Goal: Task Accomplishment & Management: Use online tool/utility

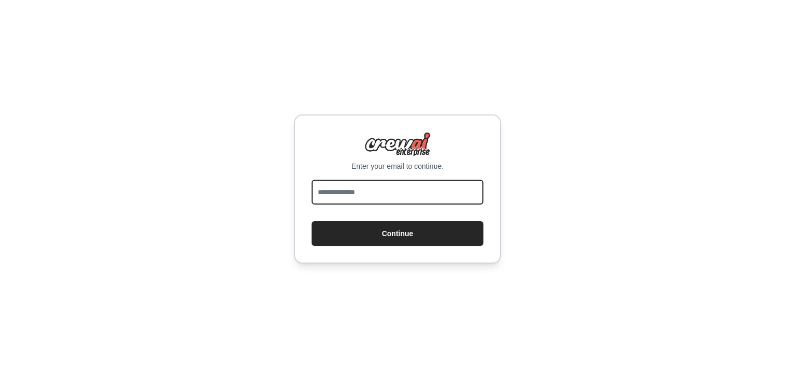
click at [447, 196] on input "email" at bounding box center [397, 192] width 172 height 25
type input "**********"
click at [311, 221] on button "Continue" at bounding box center [397, 233] width 172 height 25
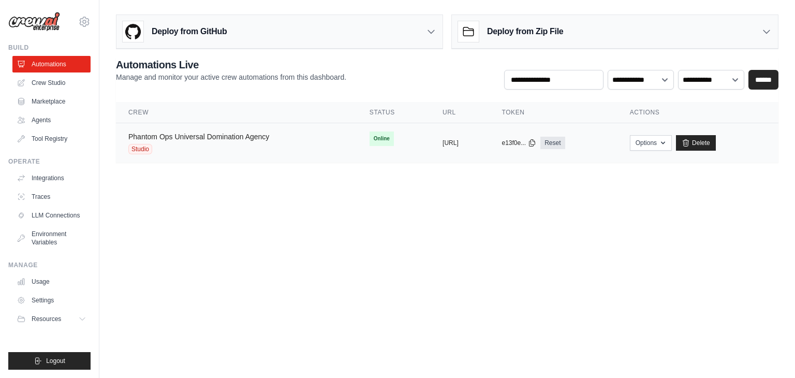
click at [221, 136] on link "Phantom Ops Universal Domination Agency" at bounding box center [198, 136] width 141 height 8
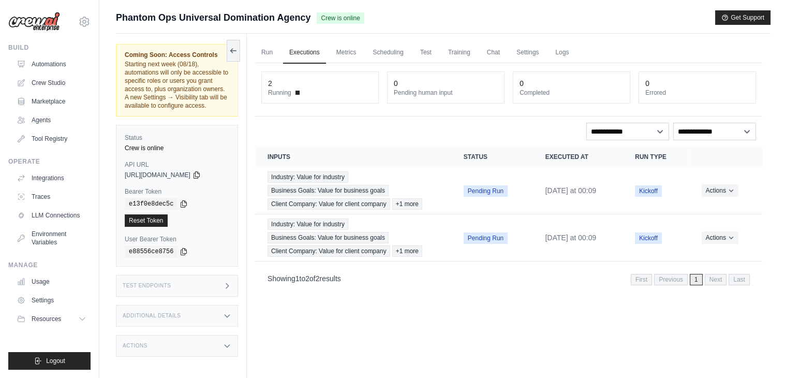
click at [189, 294] on div "Test Endpoints" at bounding box center [177, 286] width 122 height 22
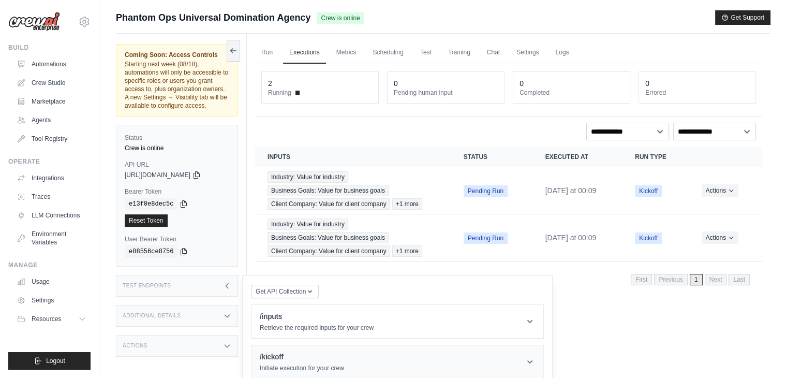
scroll to position [58, 0]
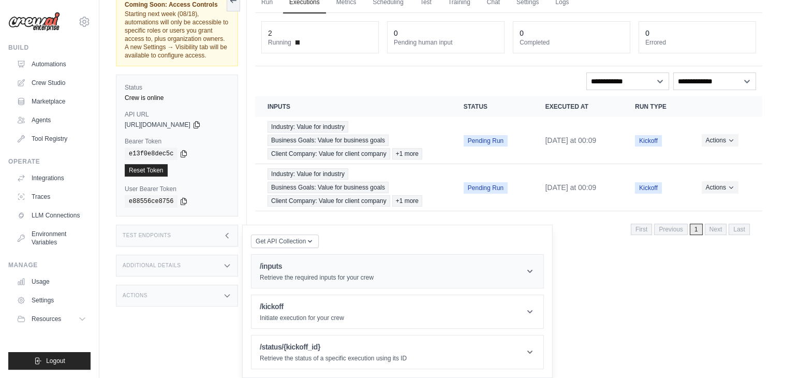
click at [329, 276] on p "Retrieve the required inputs for your crew" at bounding box center [317, 277] width 114 height 8
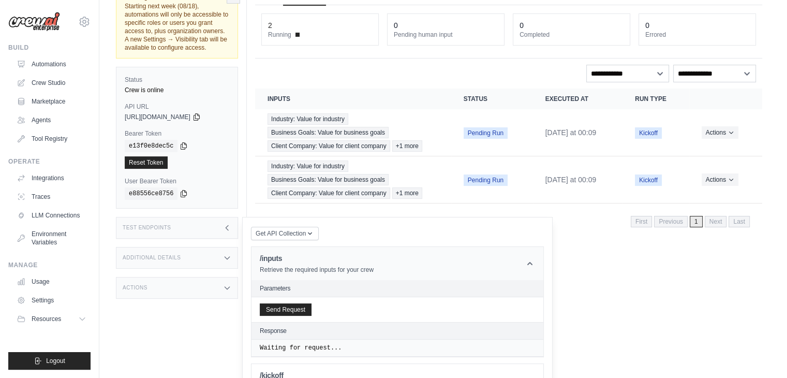
scroll to position [134, 0]
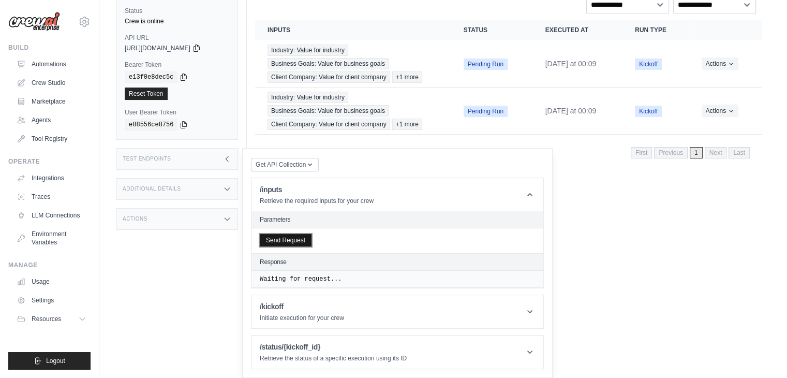
click at [302, 245] on button "Send Request" at bounding box center [286, 240] width 52 height 12
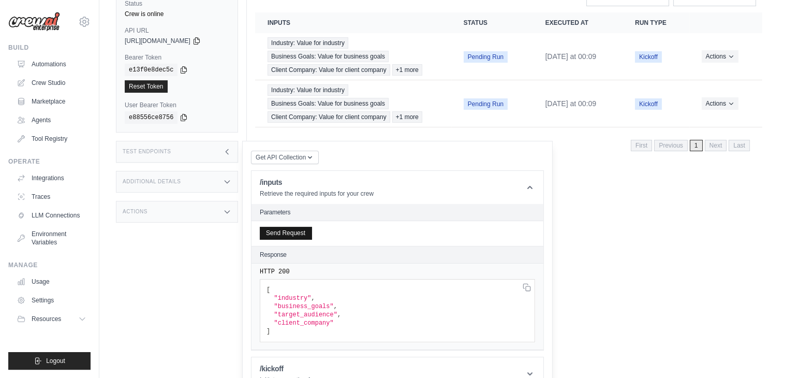
scroll to position [203, 0]
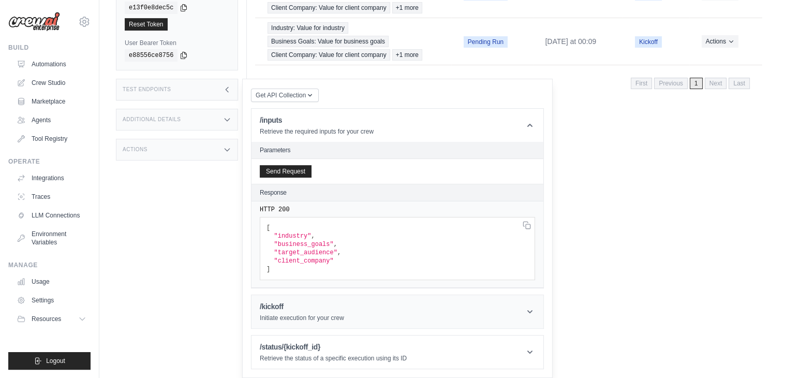
click at [306, 302] on h1 "/kickoff" at bounding box center [302, 306] width 84 height 10
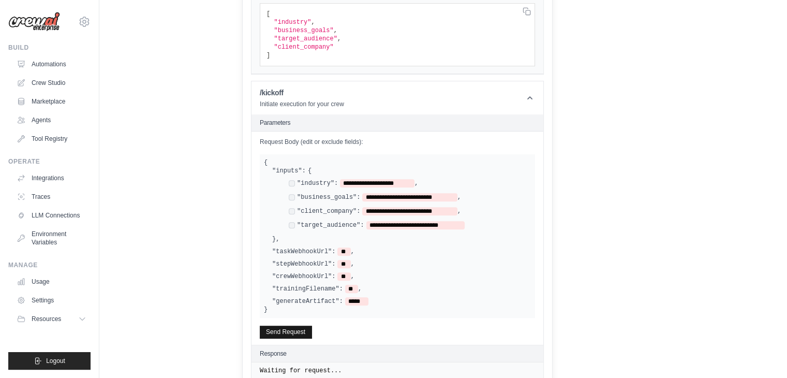
scroll to position [461, 0]
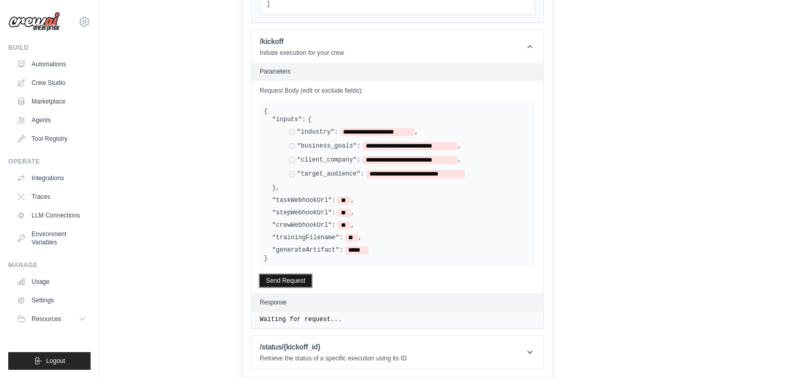
click at [306, 282] on button "Send Request" at bounding box center [286, 280] width 52 height 12
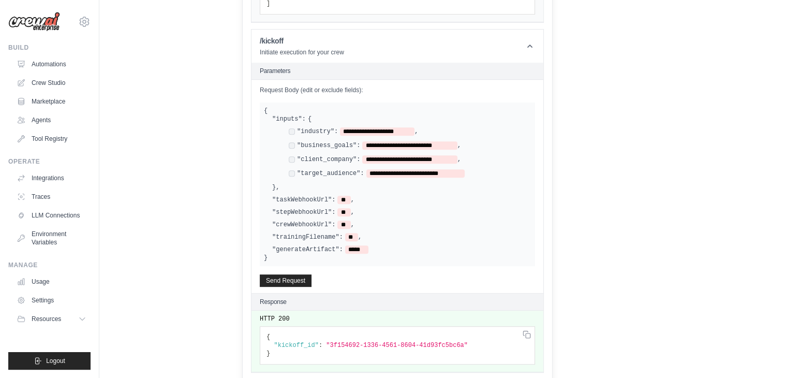
scroll to position [510, 0]
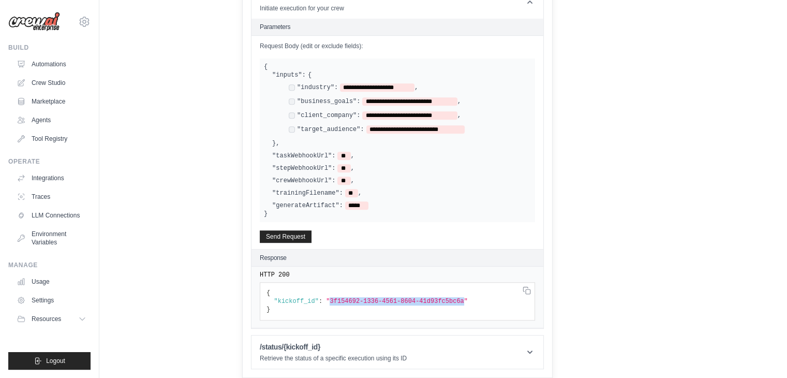
drag, startPoint x: 324, startPoint y: 299, endPoint x: 447, endPoint y: 300, distance: 123.6
copy span "3f154692-1336-4561-8604-41d93fc5bc6a"
click at [370, 343] on h1 "/status/{kickoff_id}" at bounding box center [333, 346] width 147 height 10
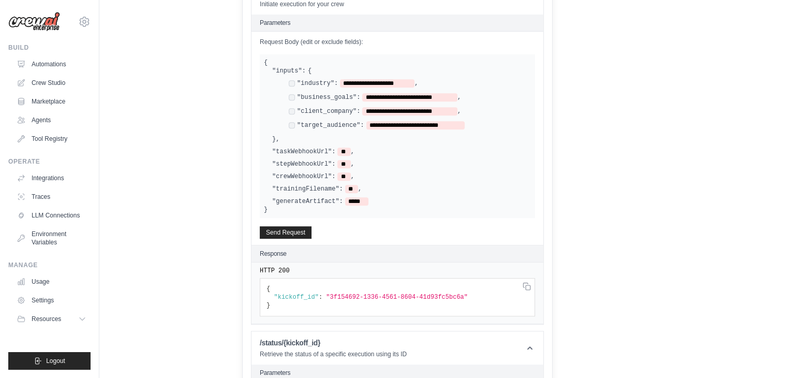
scroll to position [618, 0]
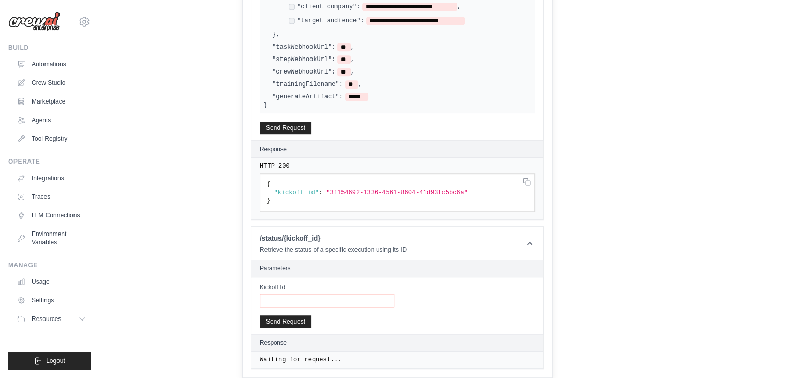
click at [331, 301] on input "Kickoff Id" at bounding box center [327, 299] width 135 height 13
paste input "**********"
type input "**********"
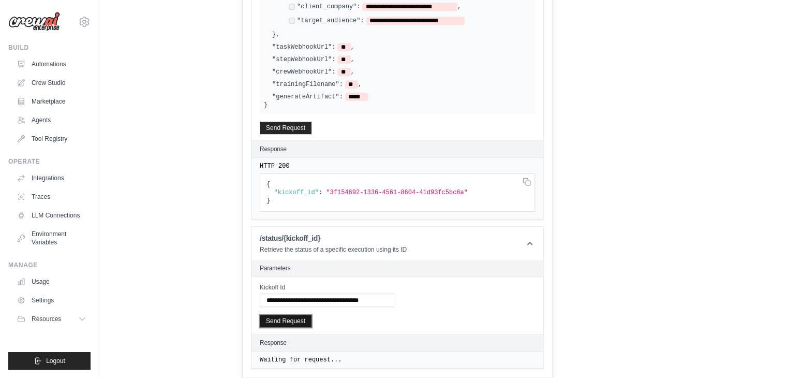
click at [310, 324] on button "Send Request" at bounding box center [286, 321] width 52 height 12
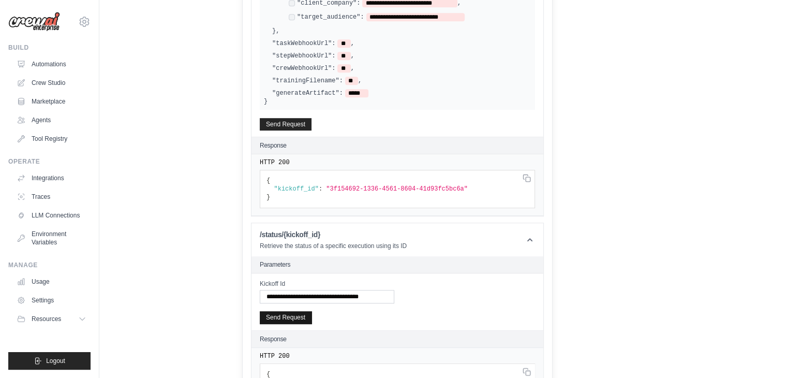
scroll to position [786, 0]
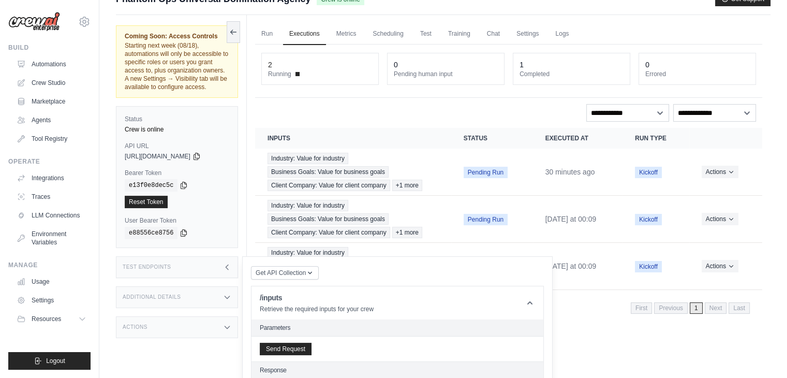
scroll to position [0, 0]
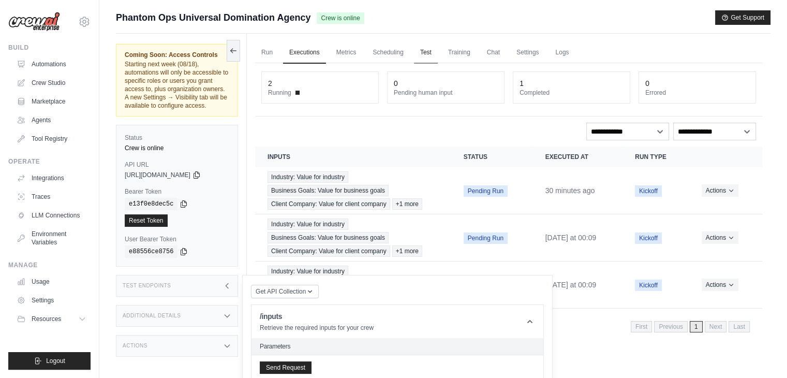
click at [427, 55] on link "Test" at bounding box center [426, 53] width 24 height 22
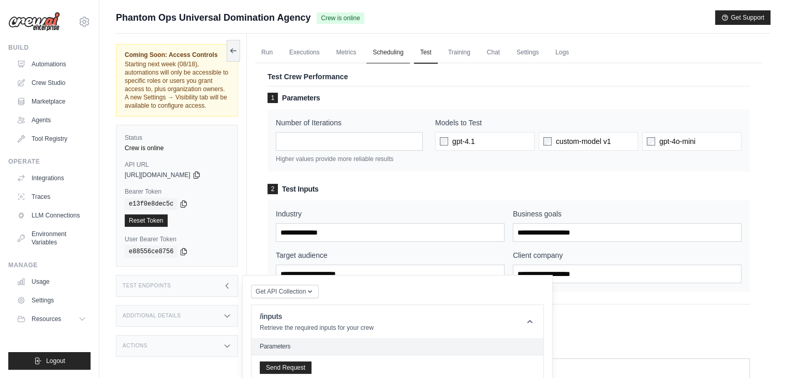
click at [396, 54] on link "Scheduling" at bounding box center [387, 53] width 43 height 22
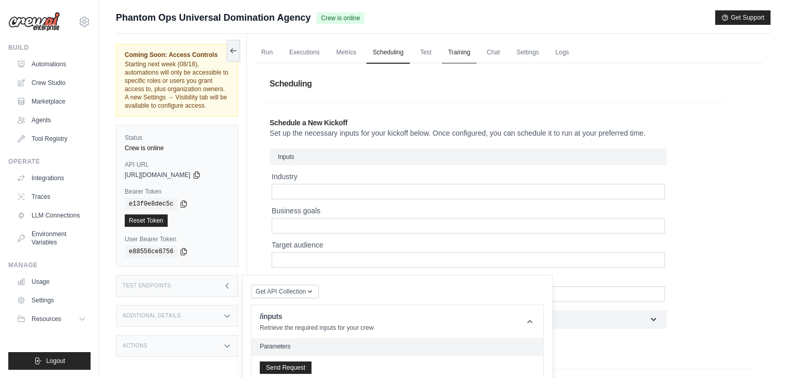
click at [461, 52] on link "Training" at bounding box center [459, 53] width 35 height 22
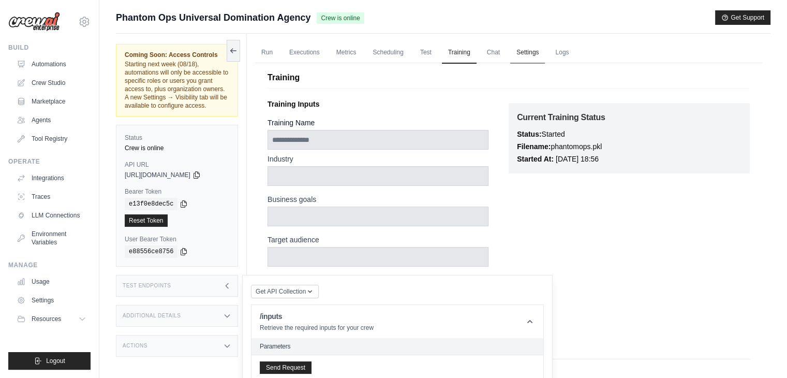
click at [534, 52] on link "Settings" at bounding box center [527, 53] width 35 height 22
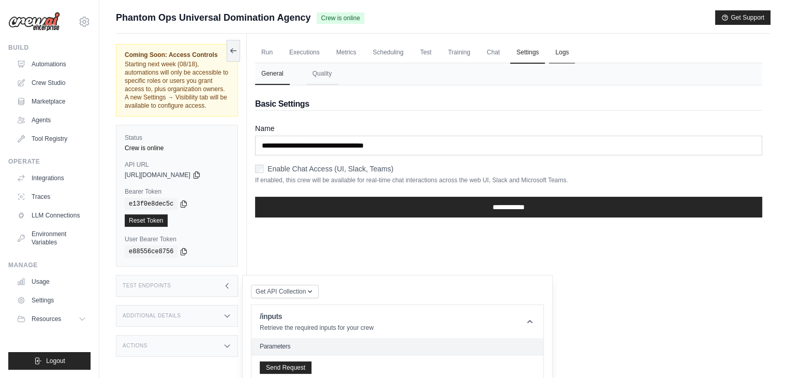
click at [571, 53] on link "Logs" at bounding box center [562, 53] width 26 height 22
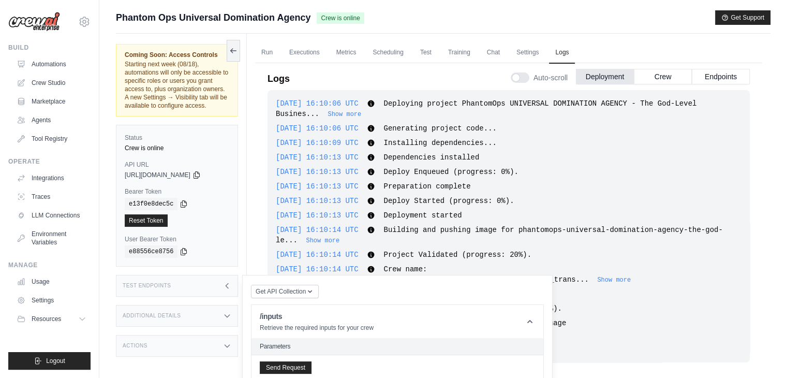
scroll to position [1063, 0]
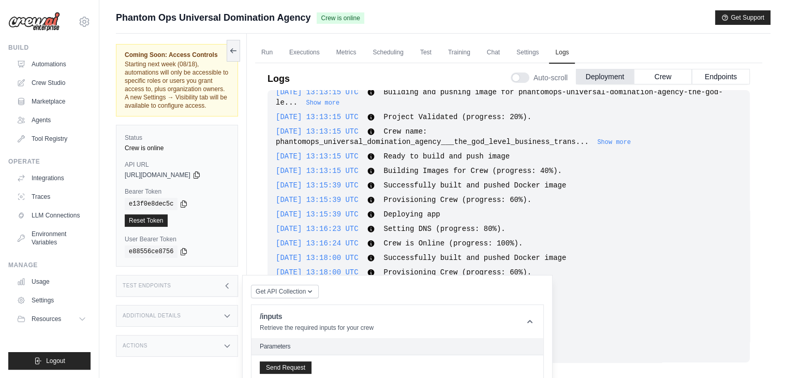
click at [205, 296] on div "Test Endpoints" at bounding box center [177, 286] width 122 height 22
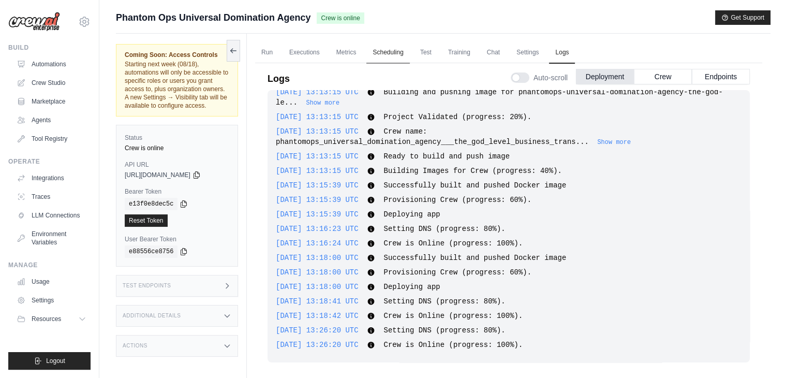
click at [388, 42] on link "Scheduling" at bounding box center [387, 53] width 43 height 22
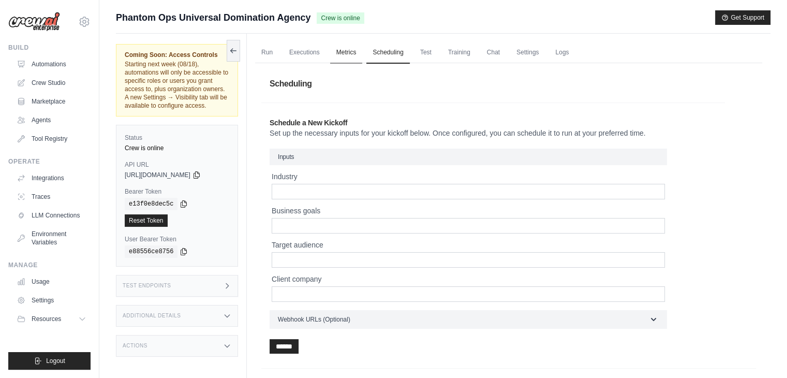
click at [346, 50] on link "Metrics" at bounding box center [346, 53] width 33 height 22
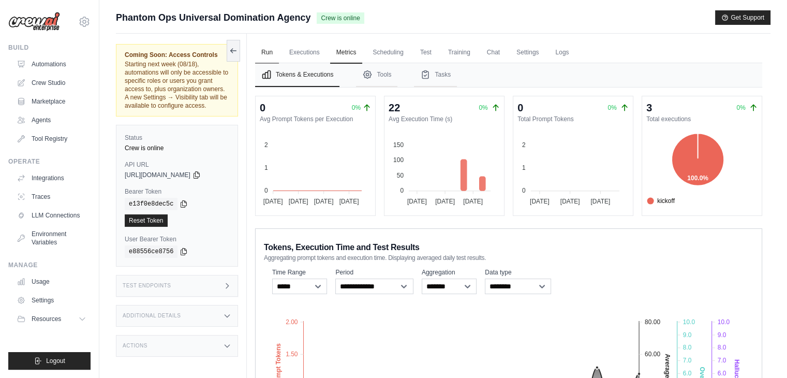
click at [267, 50] on link "Run" at bounding box center [267, 53] width 24 height 22
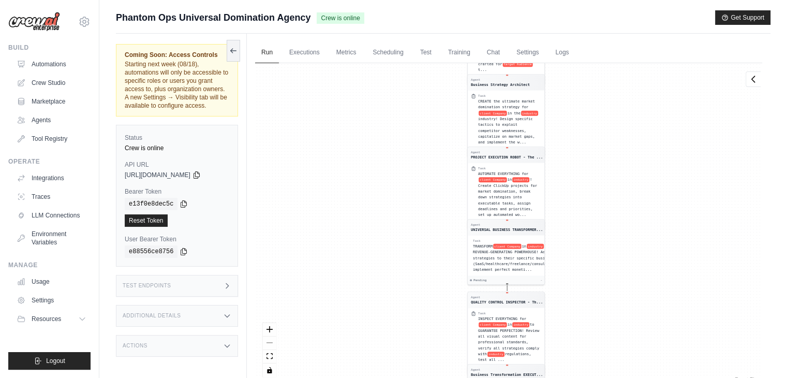
drag, startPoint x: 588, startPoint y: 185, endPoint x: 602, endPoint y: 12, distance: 173.3
click at [602, 12] on div "Submit a support request Describe your issue or question * Please be specific a…" at bounding box center [443, 210] width 654 height 401
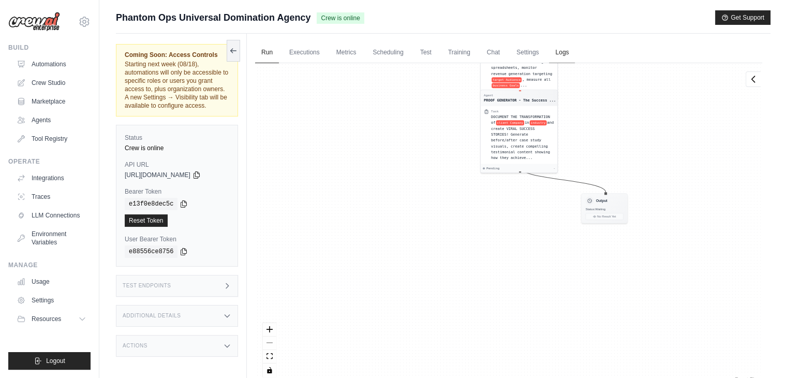
drag, startPoint x: 595, startPoint y: 311, endPoint x: 595, endPoint y: 62, distance: 249.4
click at [595, 62] on div "Run Executions Metrics Scheduling Test Training Chat Settings Logs 2 Running 0 …" at bounding box center [509, 223] width 524 height 378
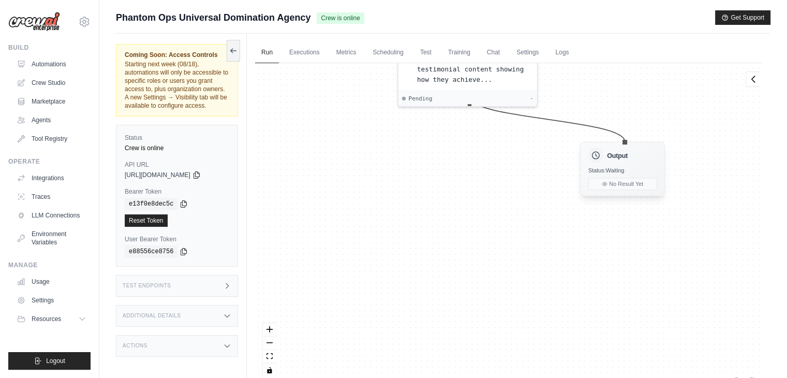
click at [620, 167] on span "Status: Waiting" at bounding box center [606, 170] width 36 height 7
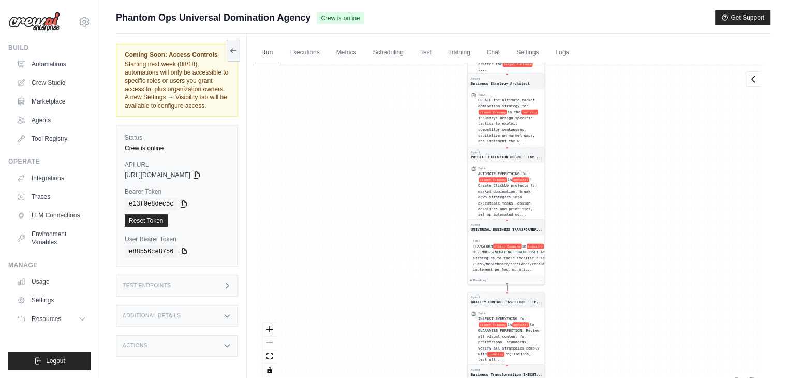
click at [516, 129] on span "industry! Design specific tactics to exploit competitor weaknesses, capitalize …" at bounding box center [506, 129] width 57 height 28
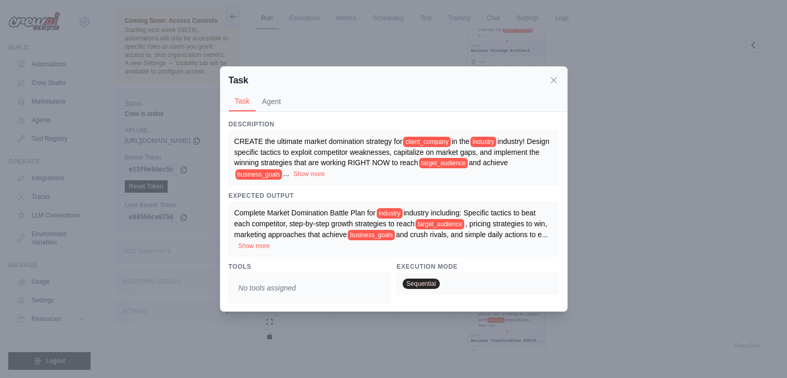
scroll to position [37, 0]
click at [553, 84] on icon at bounding box center [553, 79] width 10 height 10
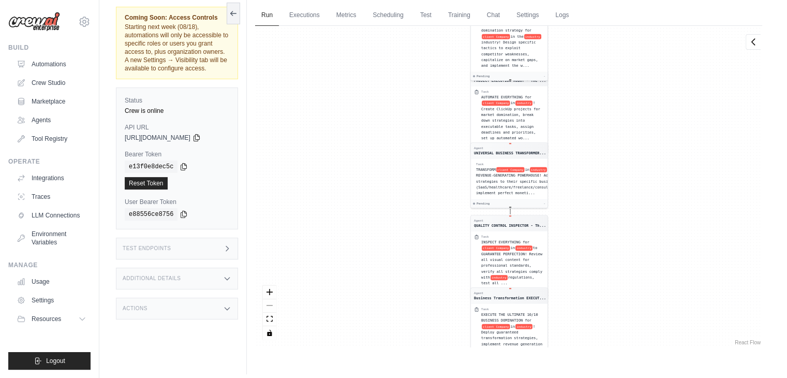
drag, startPoint x: 615, startPoint y: 243, endPoint x: 621, endPoint y: 109, distance: 134.1
click at [621, 109] on div "Agent Competitive Intelligence Speci... Task IMMEDIATELY research client Compan…" at bounding box center [508, 186] width 507 height 321
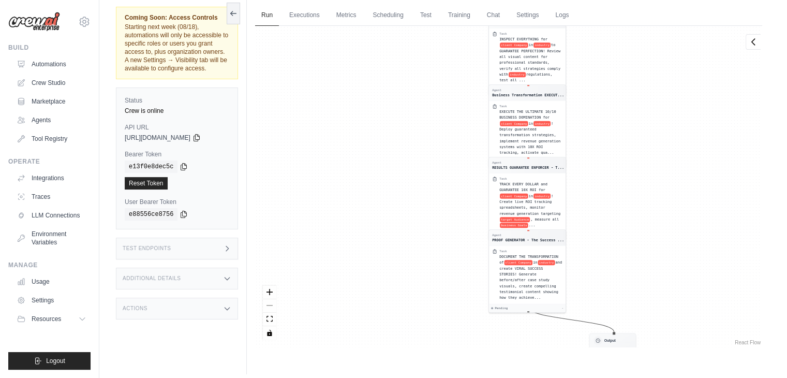
drag, startPoint x: 613, startPoint y: 221, endPoint x: 631, endPoint y: 61, distance: 162.0
click at [631, 61] on div "Agent Competitive Intelligence Speci... Task IMMEDIATELY research client Compan…" at bounding box center [508, 186] width 507 height 321
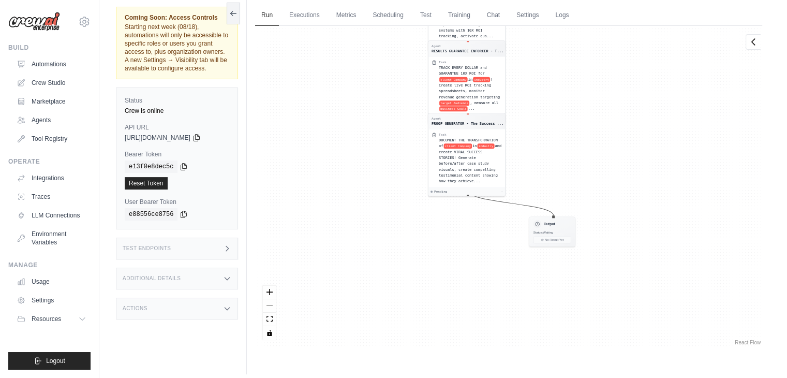
drag, startPoint x: 633, startPoint y: 185, endPoint x: 561, endPoint y: 114, distance: 101.3
click at [561, 114] on div "Agent Competitive Intelligence Speci... Task IMMEDIATELY research client Compan…" at bounding box center [508, 186] width 507 height 321
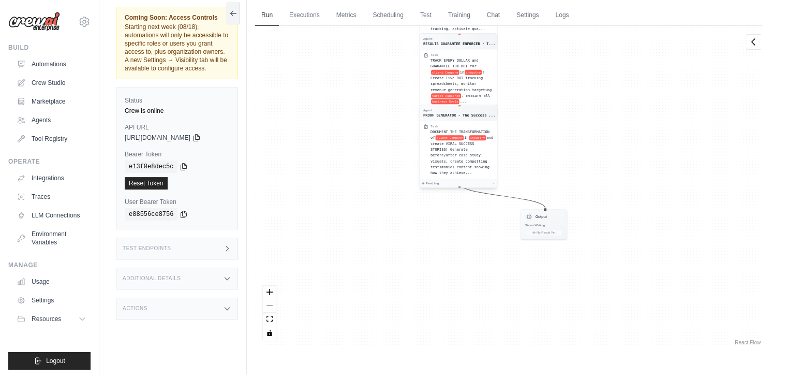
click at [447, 135] on span "client Company" at bounding box center [449, 137] width 28 height 5
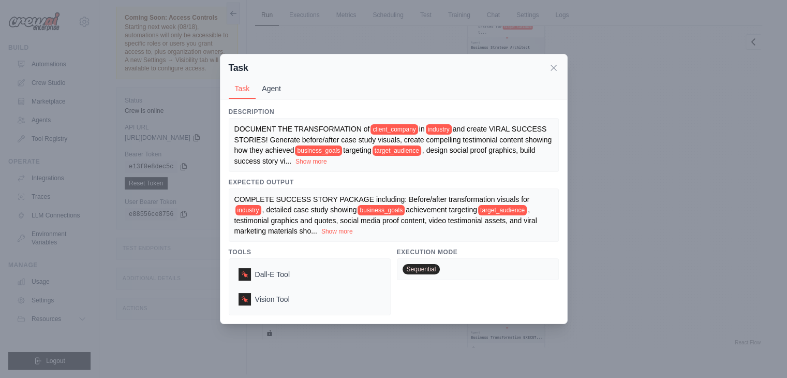
click at [286, 88] on button "Agent" at bounding box center [272, 89] width 32 height 20
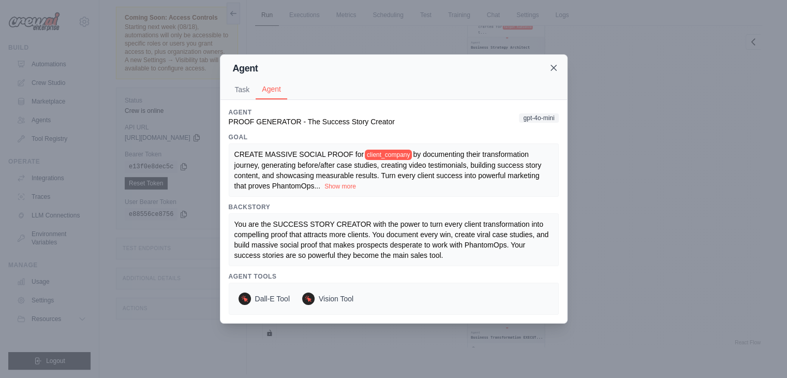
click at [554, 69] on icon at bounding box center [553, 68] width 10 height 10
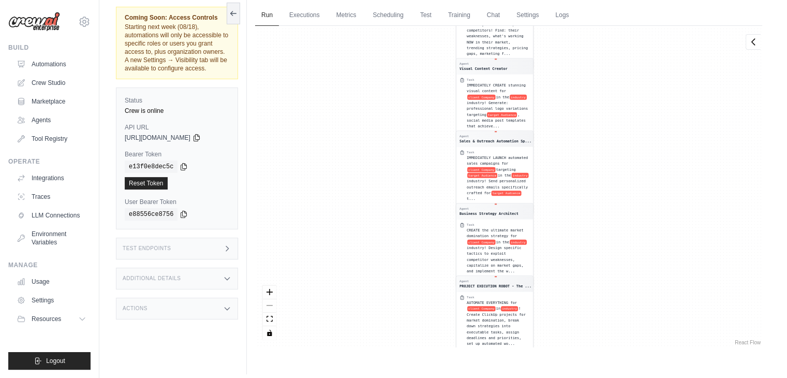
drag, startPoint x: 638, startPoint y: 120, endPoint x: 632, endPoint y: 401, distance: 282.0
click at [632, 377] on html "[EMAIL_ADDRESS][DOMAIN_NAME] Settings Build Automations Crew Studio" at bounding box center [393, 174] width 787 height 422
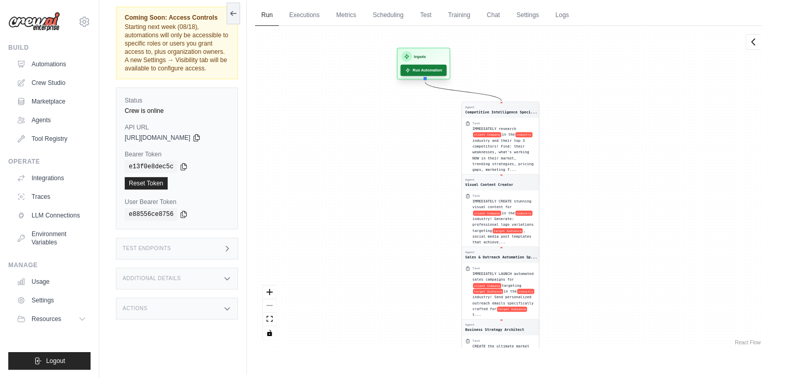
click at [427, 71] on button "Run Automation" at bounding box center [423, 70] width 46 height 11
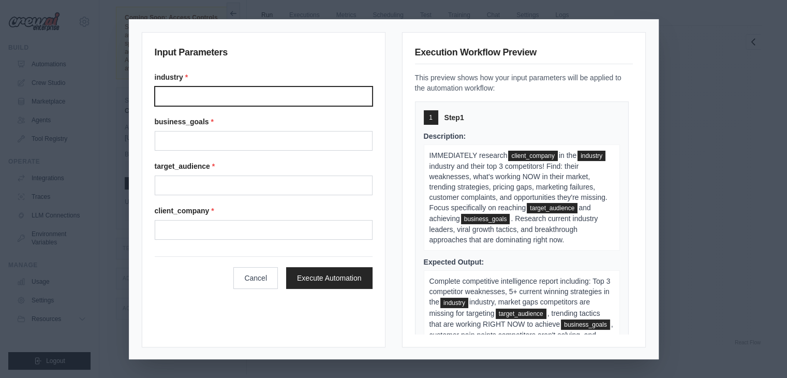
click at [186, 92] on input "Industry" at bounding box center [264, 96] width 218 height 20
type input "*"
type input "*********"
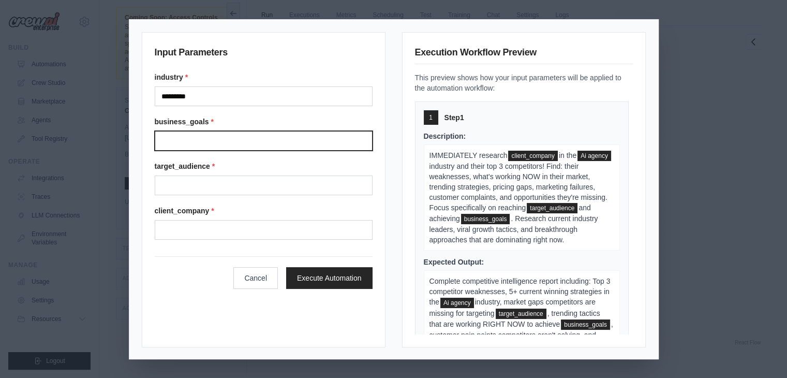
click at [184, 138] on input "Business goals" at bounding box center [264, 141] width 218 height 20
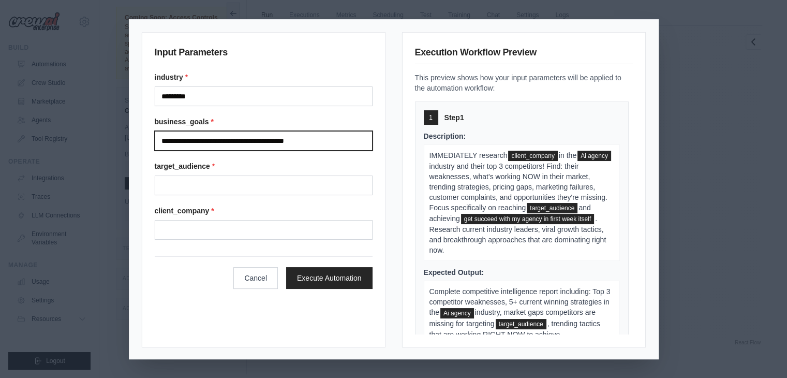
type input "**********"
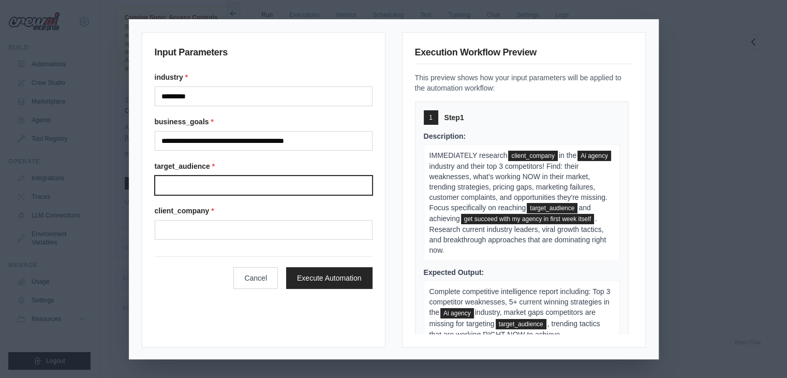
click at [179, 191] on input "Target audience" at bounding box center [264, 185] width 218 height 20
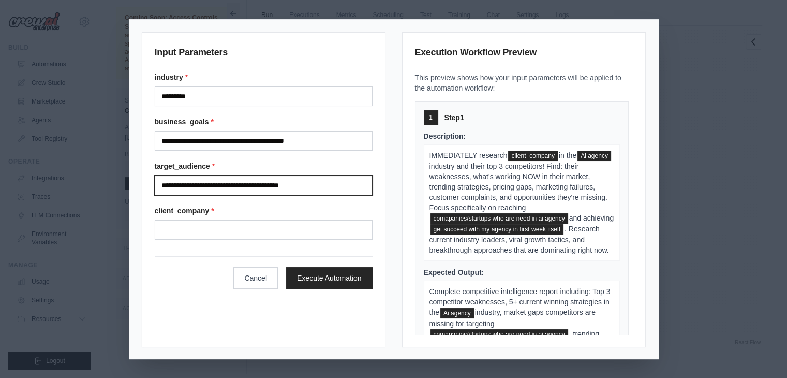
type input "**********"
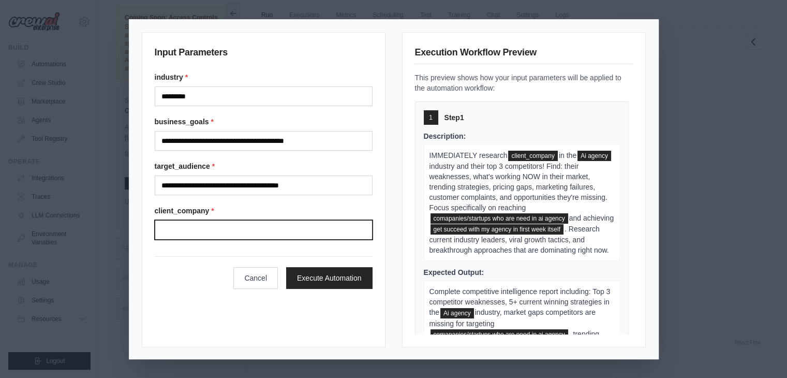
click at [182, 225] on input "Client company" at bounding box center [264, 230] width 218 height 20
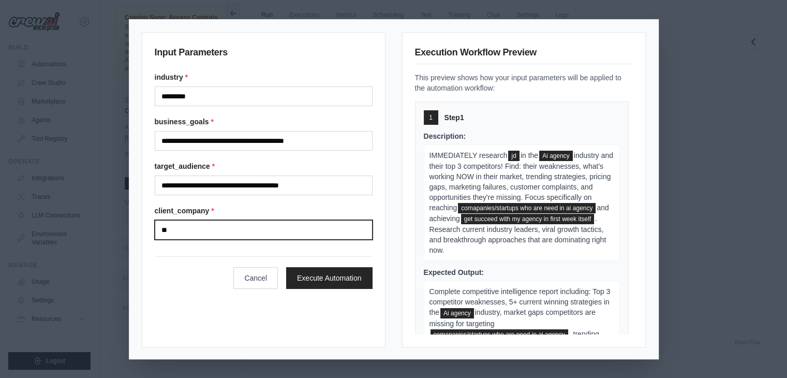
type input "*"
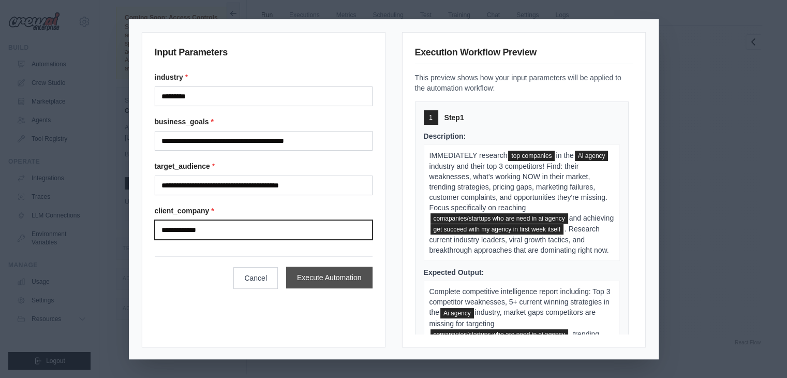
type input "**********"
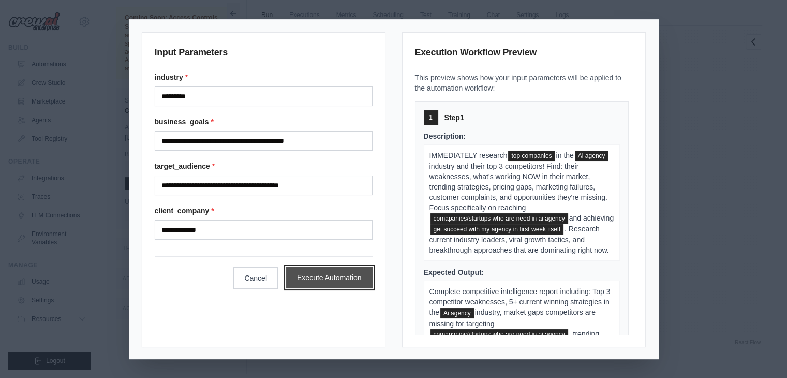
click at [329, 280] on button "Execute Automation" at bounding box center [329, 277] width 86 height 22
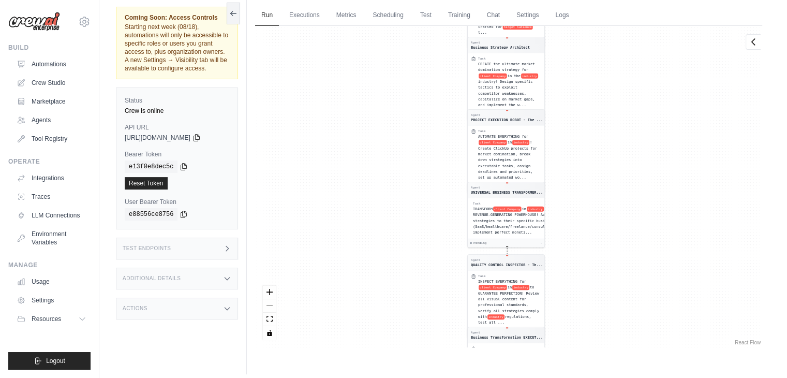
click at [741, 342] on link "React Flow" at bounding box center [748, 342] width 26 height 6
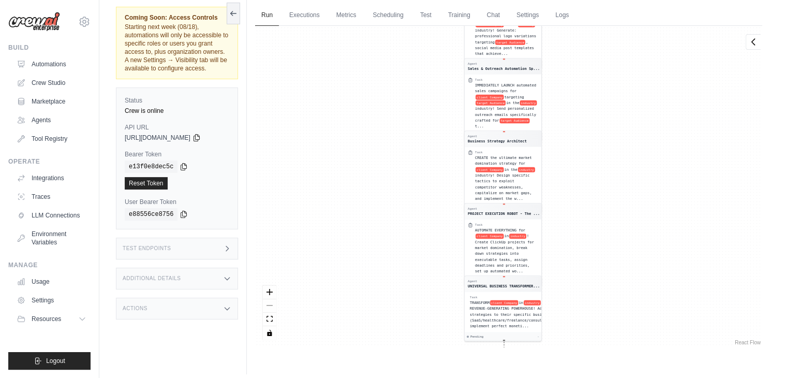
drag, startPoint x: 409, startPoint y: 150, endPoint x: 400, endPoint y: 401, distance: 252.1
click at [400, 377] on html "[EMAIL_ADDRESS][DOMAIN_NAME] Settings Build Automations Crew Studio" at bounding box center [393, 174] width 787 height 422
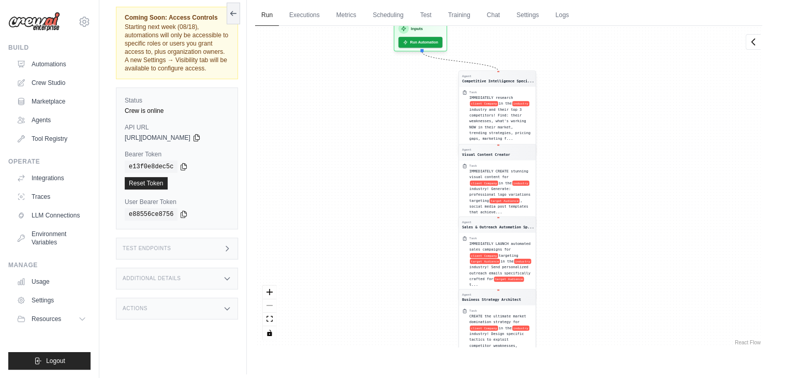
click at [503, 125] on span "industry and their top 3 competitors! Find: their weaknesses, what's working NO…" at bounding box center [499, 124] width 61 height 34
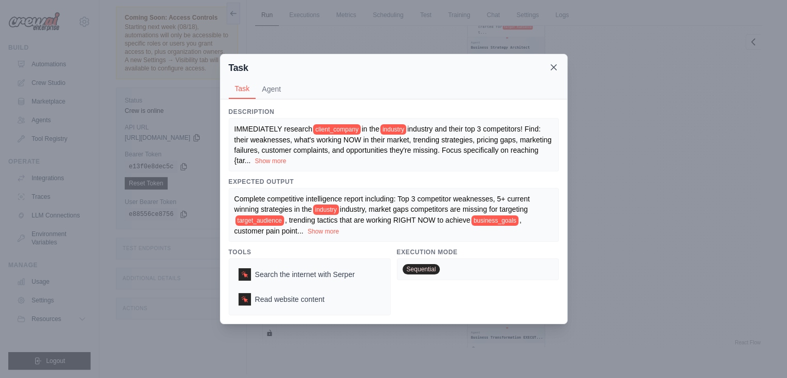
click at [554, 70] on icon at bounding box center [553, 67] width 10 height 10
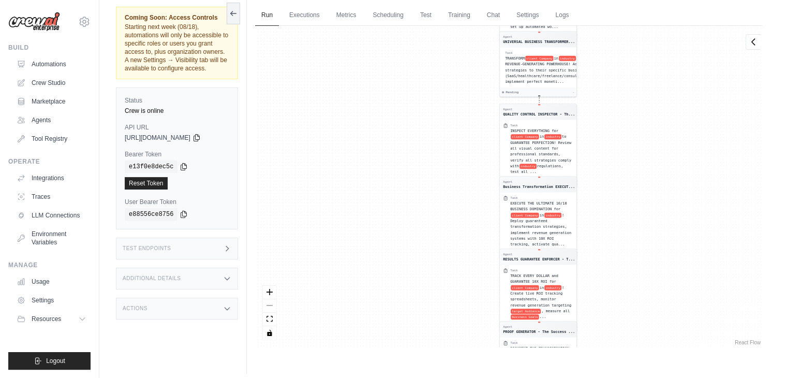
drag, startPoint x: 572, startPoint y: 166, endPoint x: 634, endPoint y: -45, distance: 219.9
click at [634, 0] on html "[EMAIL_ADDRESS][DOMAIN_NAME] Settings Build Automations Crew Studio" at bounding box center [393, 174] width 787 height 422
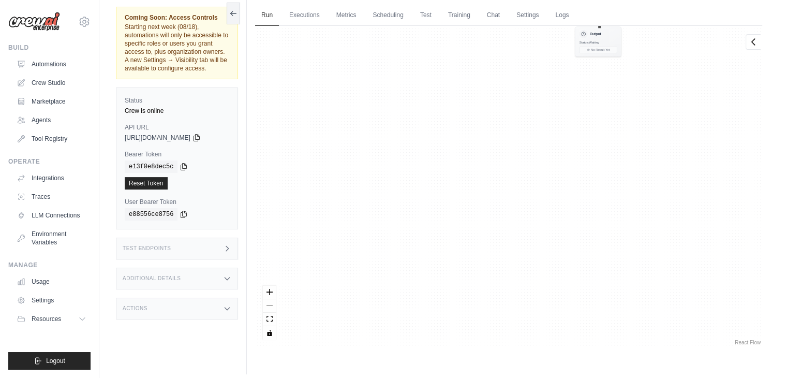
drag, startPoint x: 657, startPoint y: 292, endPoint x: 601, endPoint y: -45, distance: 341.9
click at [601, 0] on html "[EMAIL_ADDRESS][DOMAIN_NAME] Settings Build Automations Crew Studio" at bounding box center [393, 174] width 787 height 422
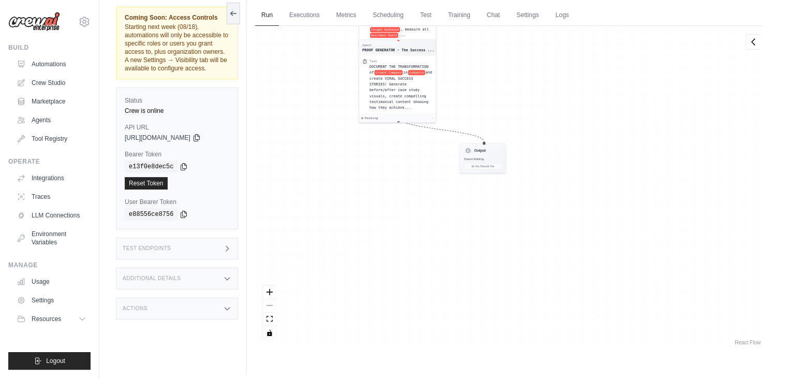
drag, startPoint x: 580, startPoint y: 198, endPoint x: 462, endPoint y: 317, distance: 167.5
click at [462, 317] on div "Agent Competitive Intelligence Speci... Task IMMEDIATELY research client Compan…" at bounding box center [508, 186] width 507 height 321
drag, startPoint x: 546, startPoint y: 138, endPoint x: 596, endPoint y: 367, distance: 234.0
click at [596, 367] on div "Run Executions Metrics Scheduling Test Training Chat Settings Logs 2 Running 0 …" at bounding box center [509, 185] width 524 height 378
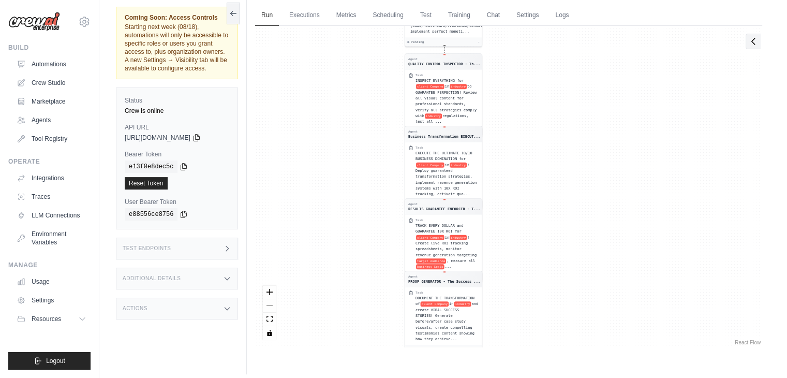
click at [755, 44] on icon at bounding box center [753, 41] width 10 height 10
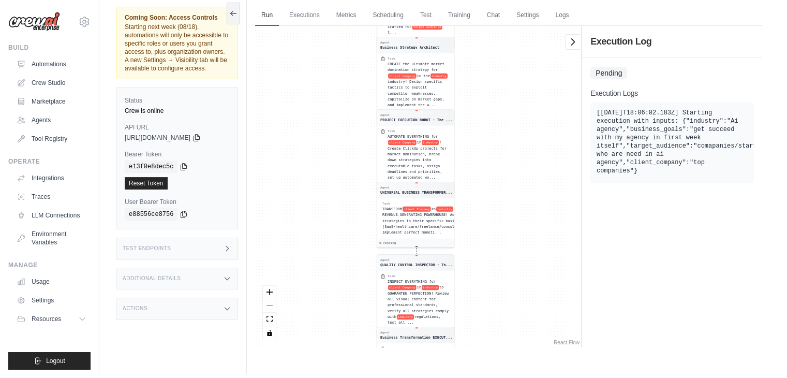
click at [620, 173] on div "[[DATE]T18:06:02.183Z] Starting execution with inputs: {"industry":"Ai agency",…" at bounding box center [671, 142] width 163 height 81
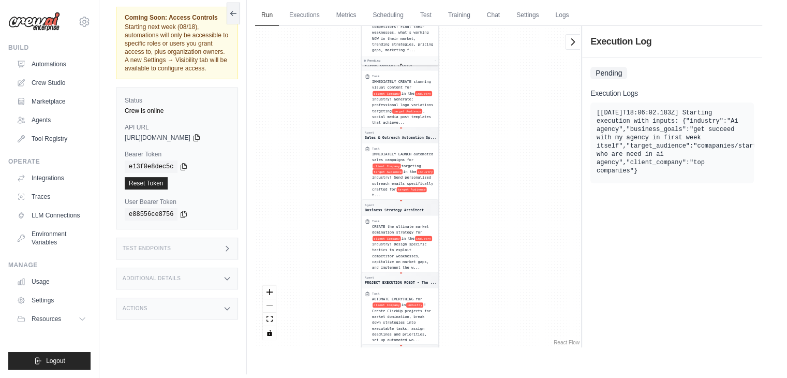
drag, startPoint x: 349, startPoint y: 84, endPoint x: 335, endPoint y: 338, distance: 253.9
click at [335, 338] on div "Agent Competitive Intelligence Speci... Task IMMEDIATELY research client Compan…" at bounding box center [418, 186] width 326 height 321
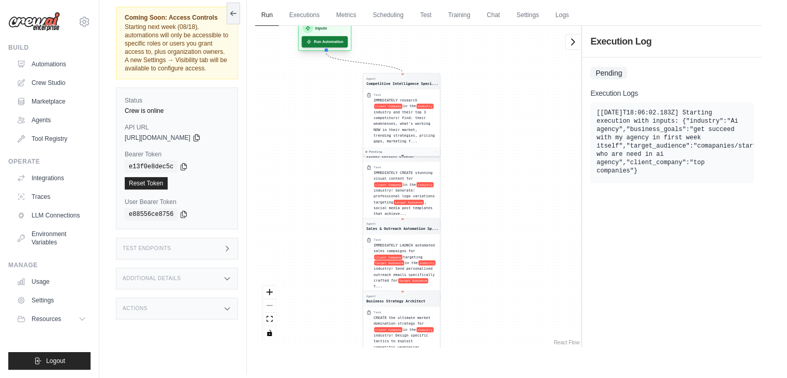
click at [331, 37] on button "Run Automation" at bounding box center [325, 41] width 46 height 11
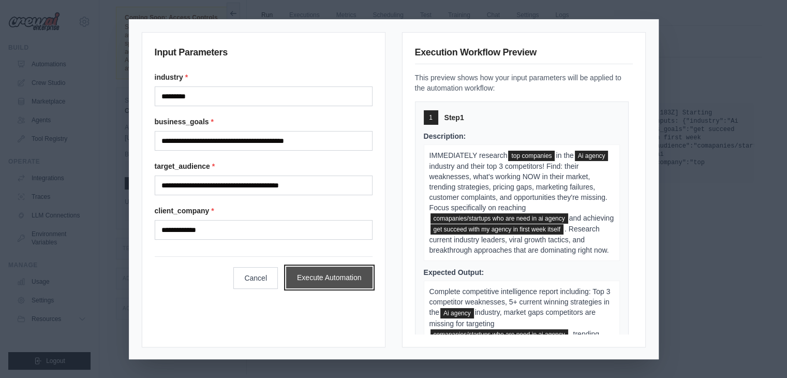
click at [310, 276] on button "Execute Automation" at bounding box center [329, 277] width 86 height 22
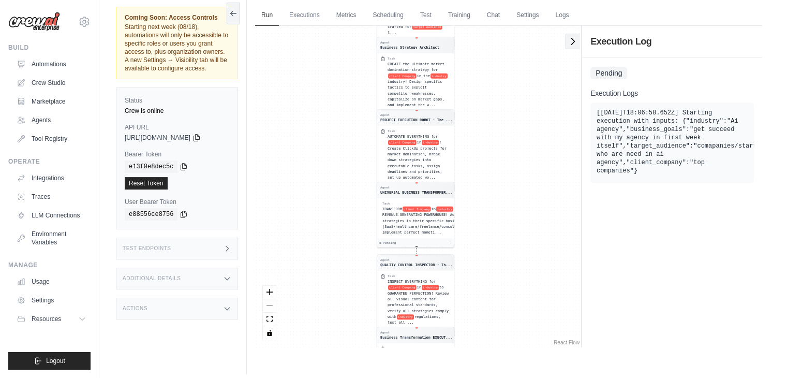
click at [575, 40] on icon at bounding box center [573, 41] width 10 height 10
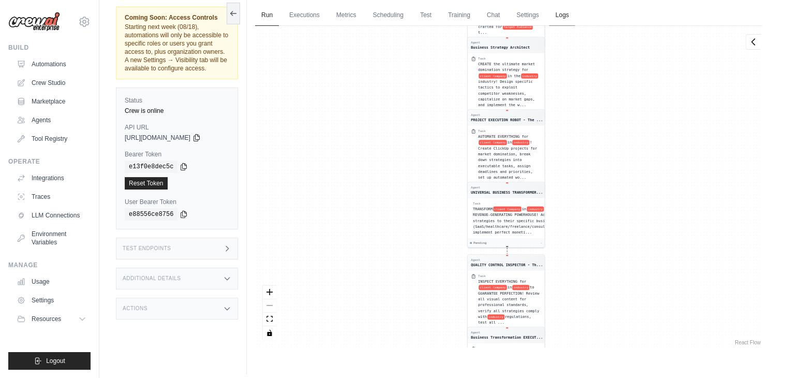
click at [569, 15] on link "Logs" at bounding box center [562, 16] width 26 height 22
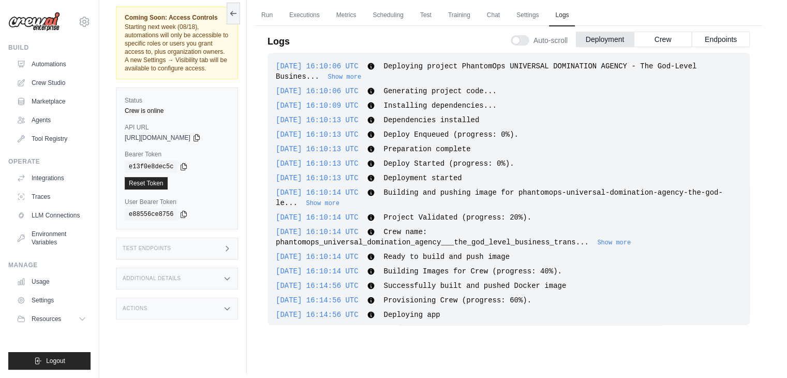
scroll to position [1063, 0]
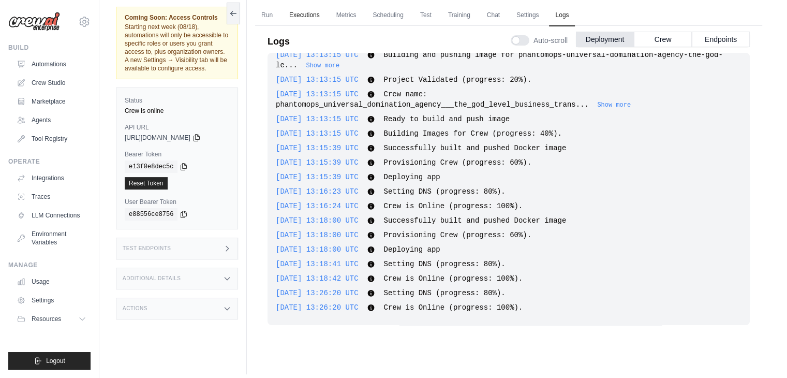
click at [314, 18] on link "Executions" at bounding box center [304, 16] width 43 height 22
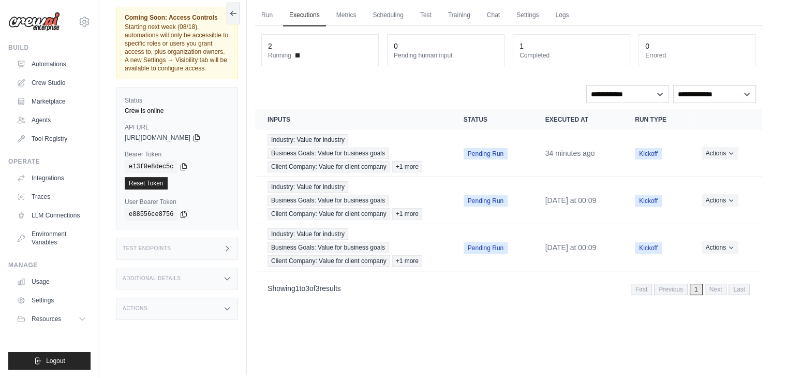
scroll to position [43, 0]
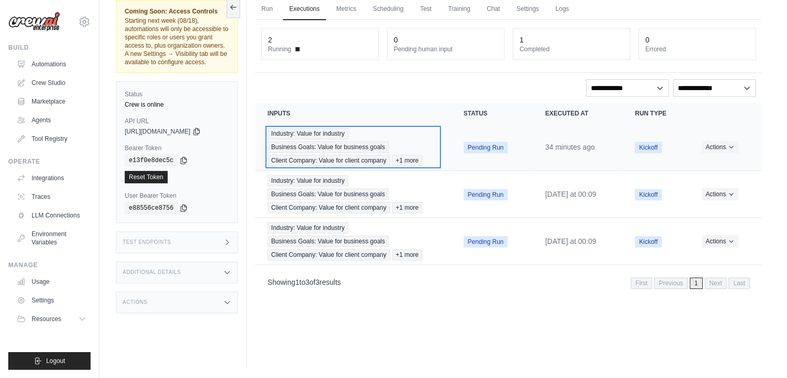
click at [345, 151] on span "Business Goals: Value for business goals" at bounding box center [327, 146] width 121 height 11
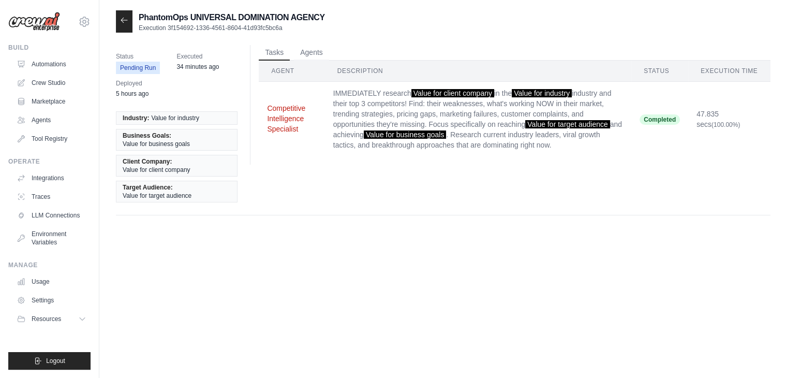
click at [299, 120] on button "Competitive Intelligence Specialist" at bounding box center [291, 118] width 49 height 31
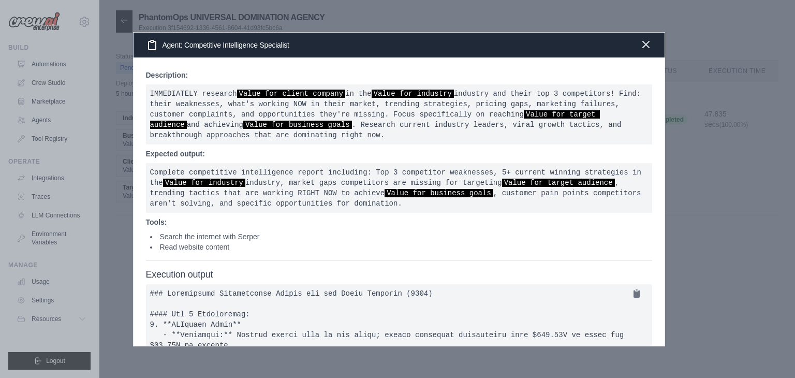
click at [650, 41] on icon "button" at bounding box center [645, 44] width 12 height 12
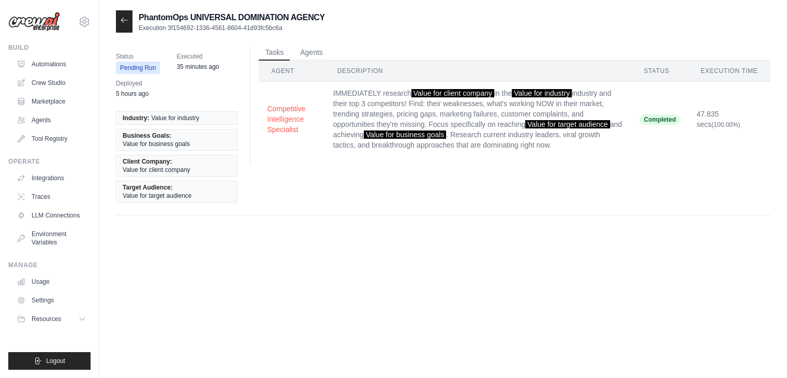
click at [426, 52] on ul "Tasks Agents" at bounding box center [515, 53] width 512 height 16
click at [66, 226] on link "Environment Variables" at bounding box center [52, 238] width 78 height 25
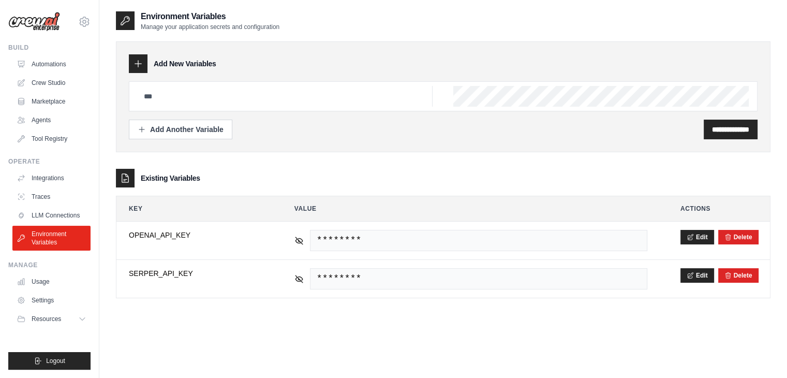
scroll to position [21, 0]
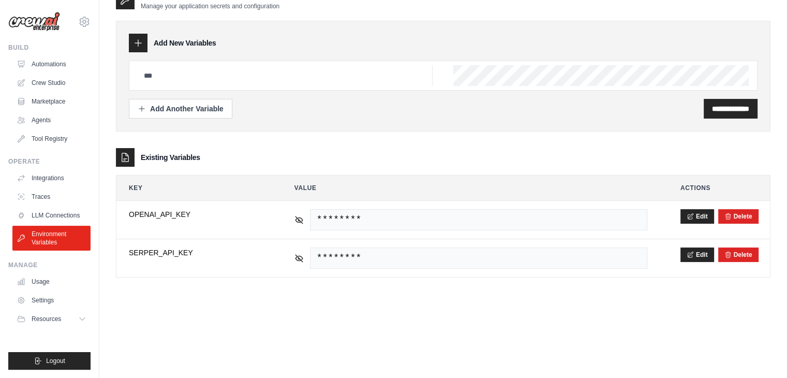
click at [774, 113] on div "**********" at bounding box center [443, 179] width 688 height 378
